Goal: Task Accomplishment & Management: Use online tool/utility

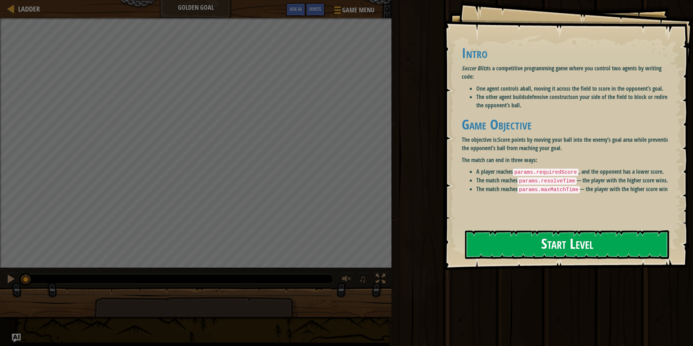
click at [512, 246] on button "Start Level" at bounding box center [567, 244] width 204 height 29
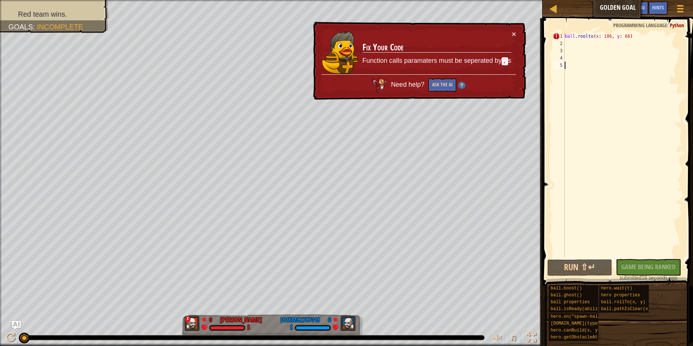
click at [656, 37] on div "ball . roolto ( x : 106 , y : 66 )" at bounding box center [623, 152] width 119 height 239
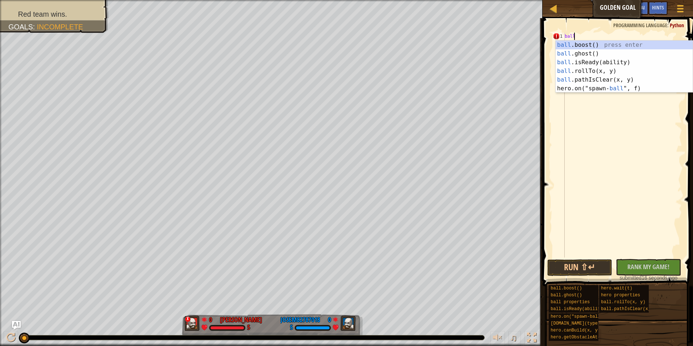
type textarea "b"
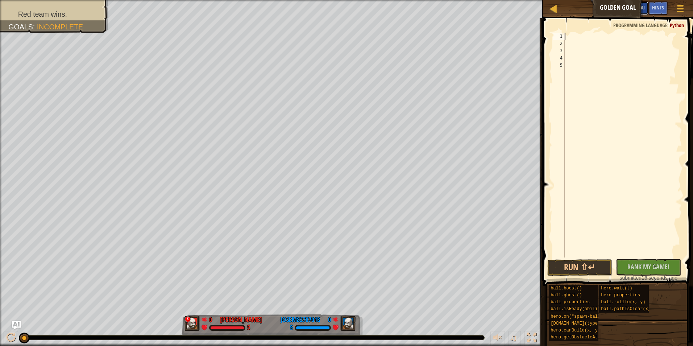
click at [645, 11] on button "Ask AI" at bounding box center [639, 7] width 20 height 13
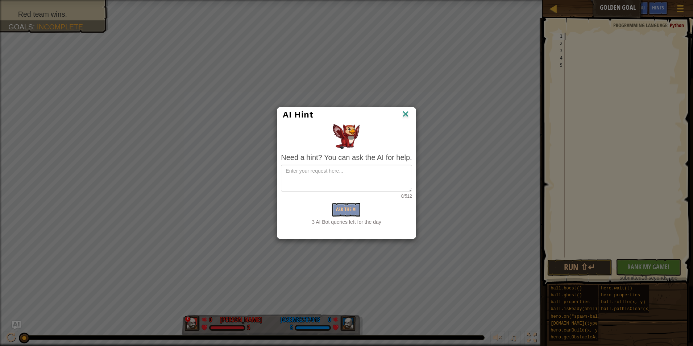
click at [402, 116] on img at bounding box center [405, 114] width 9 height 11
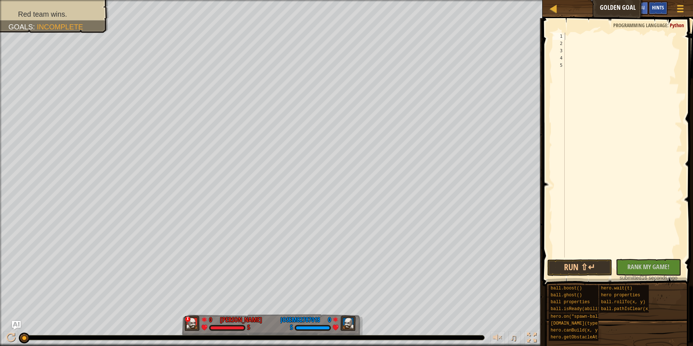
click at [661, 8] on span "Hints" at bounding box center [658, 7] width 12 height 7
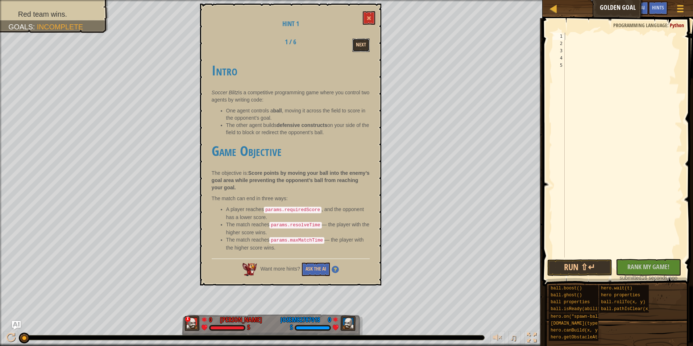
click at [368, 46] on button "Next" at bounding box center [360, 44] width 17 height 13
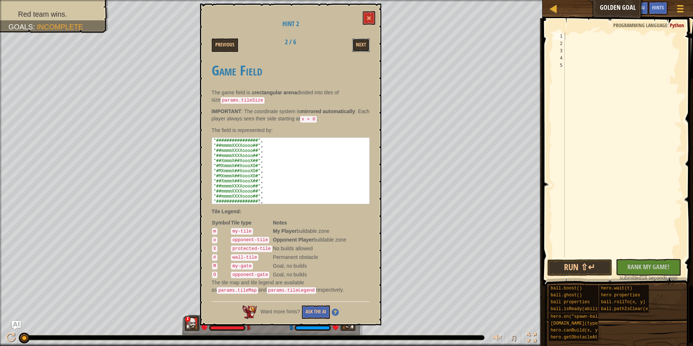
click at [368, 46] on button "Next" at bounding box center [360, 44] width 17 height 13
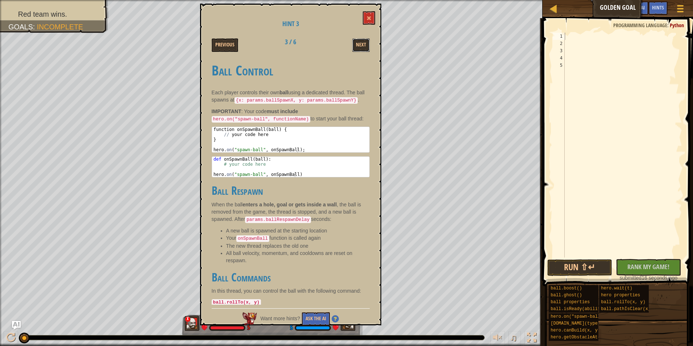
click at [368, 46] on button "Next" at bounding box center [360, 44] width 17 height 13
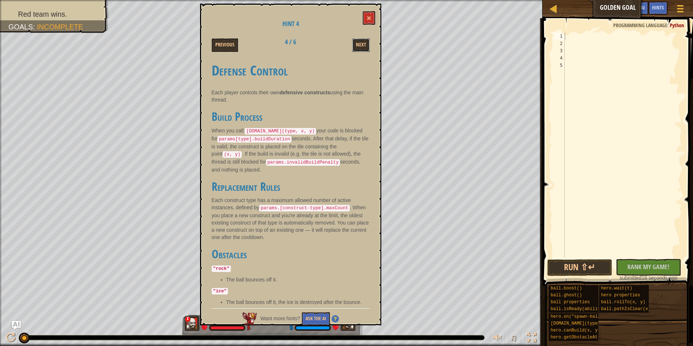
click at [368, 46] on button "Next" at bounding box center [360, 44] width 17 height 13
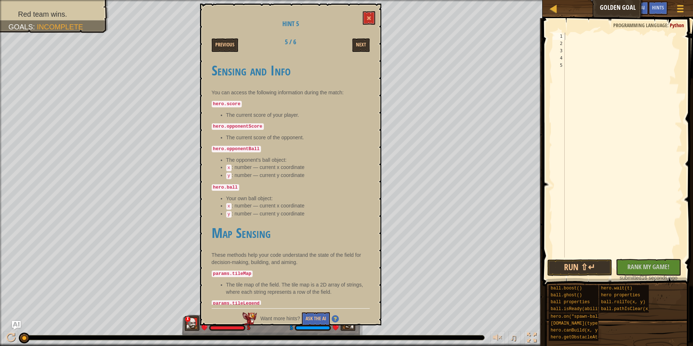
click at [362, 53] on div "Hint 5 Previous 5 / 6 Next Sensing and Info You can access the following inform…" at bounding box center [290, 165] width 181 height 322
click at [361, 47] on button "Next" at bounding box center [360, 44] width 17 height 13
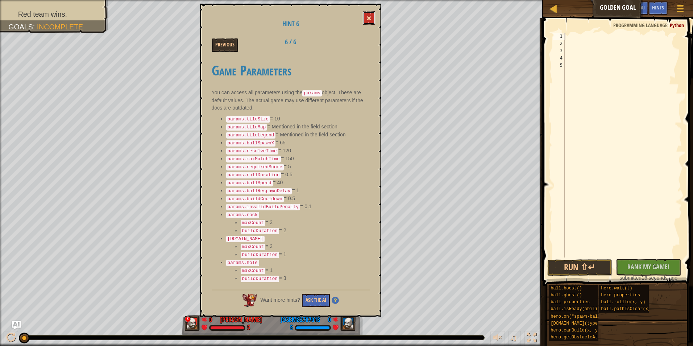
click at [368, 17] on span at bounding box center [369, 18] width 5 height 5
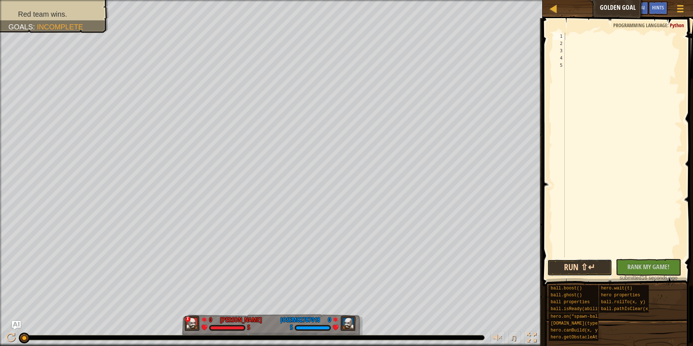
click at [562, 268] on button "Run ⇧↵" at bounding box center [580, 267] width 65 height 17
click at [560, 270] on button "Run ⇧↵" at bounding box center [580, 267] width 65 height 17
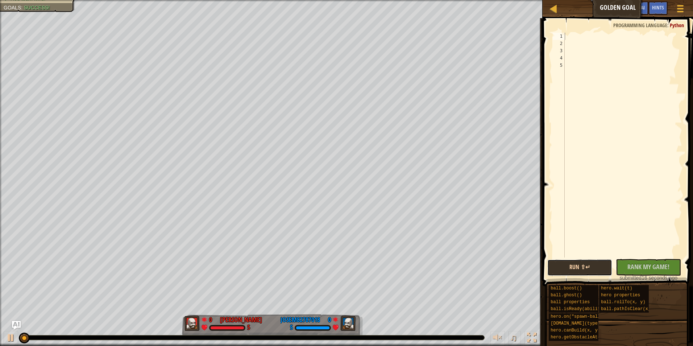
click at [560, 270] on button "Run ⇧↵" at bounding box center [580, 267] width 65 height 17
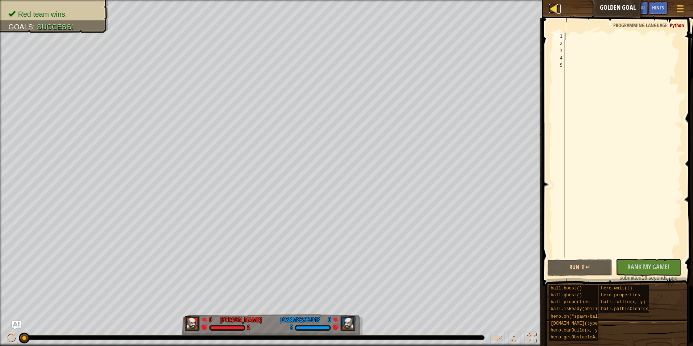
click at [554, 12] on div at bounding box center [553, 8] width 9 height 9
